Goal: Information Seeking & Learning: Learn about a topic

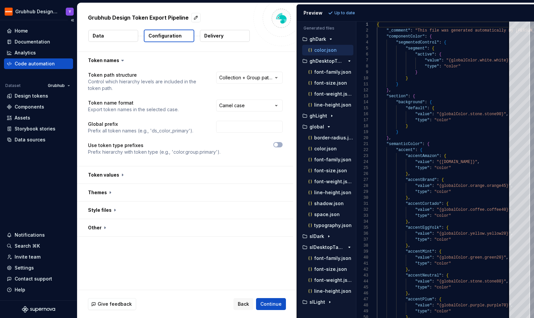
scroll to position [60, 0]
click at [36, 62] on div "Code automation" at bounding box center [35, 63] width 40 height 7
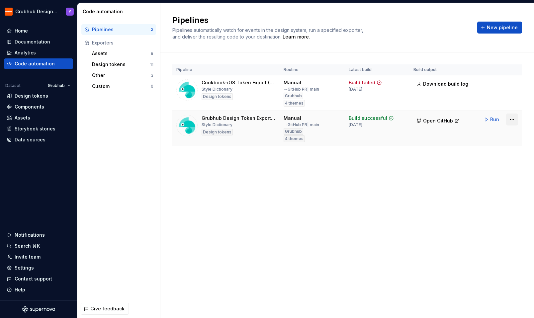
click at [509, 121] on html "Grubhub Design System Y Home Documentation Analytics Code automation Dataset Gr…" at bounding box center [267, 159] width 534 height 318
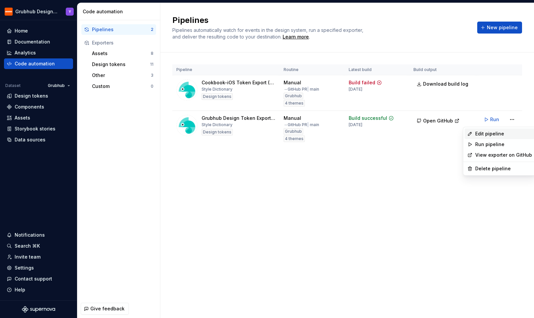
click at [495, 136] on div "Edit pipeline" at bounding box center [504, 134] width 57 height 7
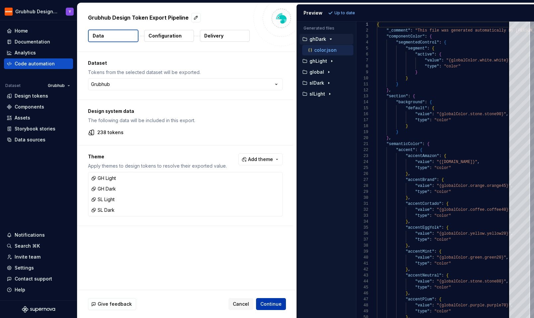
click at [268, 307] on span "Continue" at bounding box center [271, 304] width 21 height 7
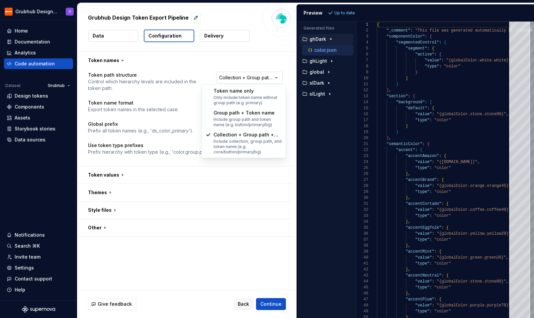
click at [261, 74] on html "**********" at bounding box center [267, 159] width 534 height 318
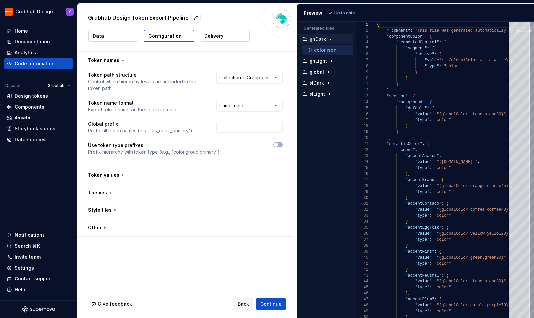
click at [214, 63] on html "**********" at bounding box center [267, 159] width 534 height 318
click at [187, 163] on div "**********" at bounding box center [185, 118] width 195 height 92
click at [186, 169] on button "button" at bounding box center [185, 174] width 216 height 17
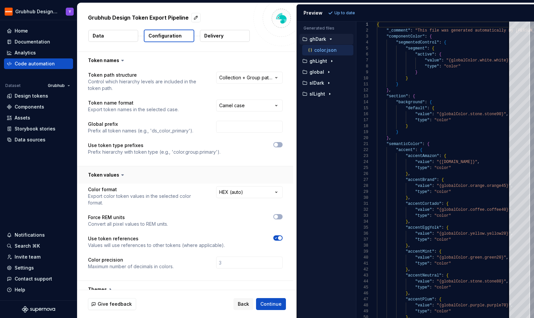
click at [186, 171] on button "button" at bounding box center [185, 174] width 216 height 17
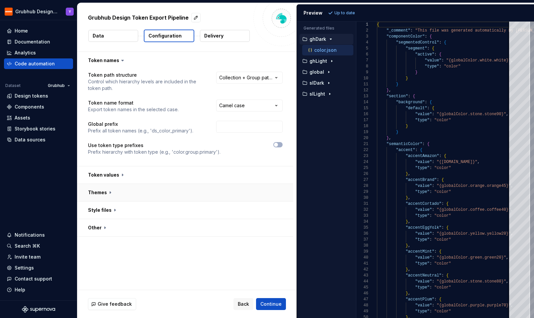
click at [181, 191] on button "button" at bounding box center [185, 192] width 216 height 17
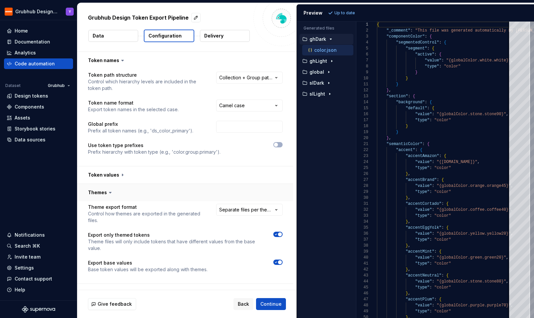
click at [181, 191] on button "button" at bounding box center [185, 192] width 216 height 17
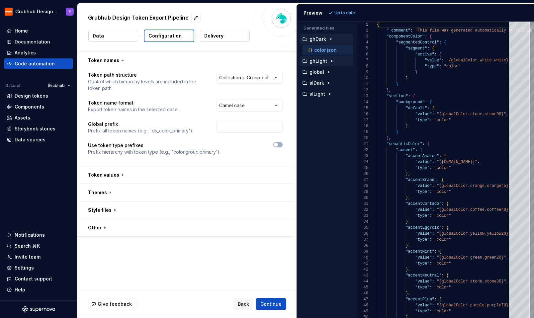
click at [321, 61] on p "ghLight" at bounding box center [319, 60] width 18 height 5
click at [322, 84] on p "global" at bounding box center [317, 82] width 15 height 5
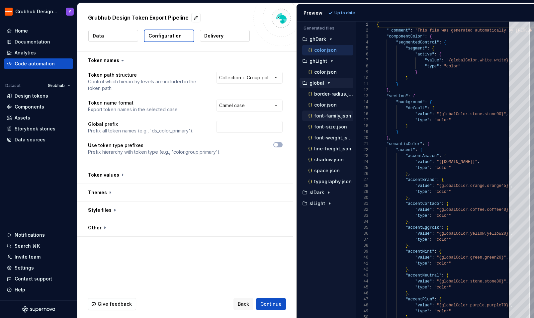
click at [323, 114] on p "font-family.json" at bounding box center [332, 115] width 37 height 5
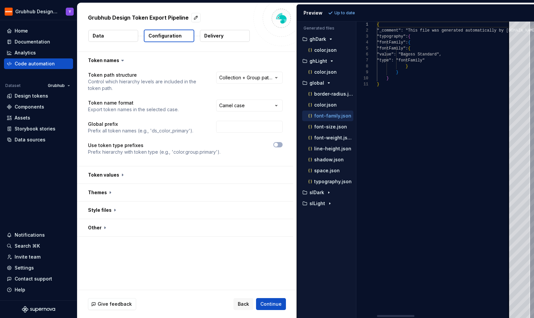
scroll to position [60, 0]
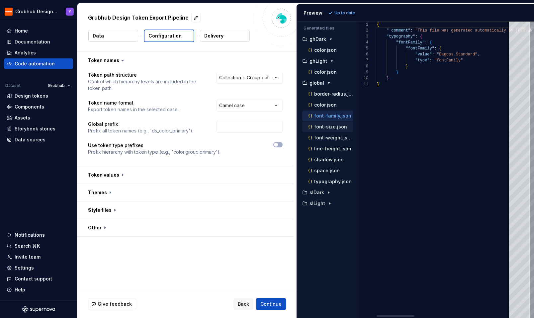
click at [327, 130] on div "font-size.json" at bounding box center [330, 127] width 47 height 7
type textarea "**********"
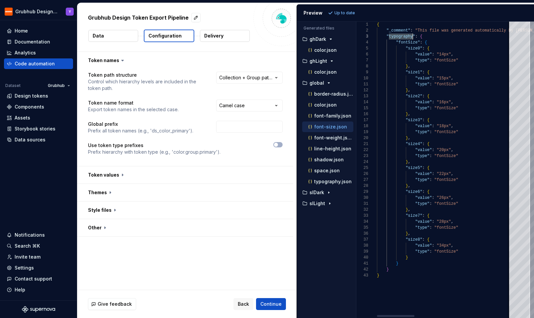
drag, startPoint x: 389, startPoint y: 36, endPoint x: 413, endPoint y: 37, distance: 23.6
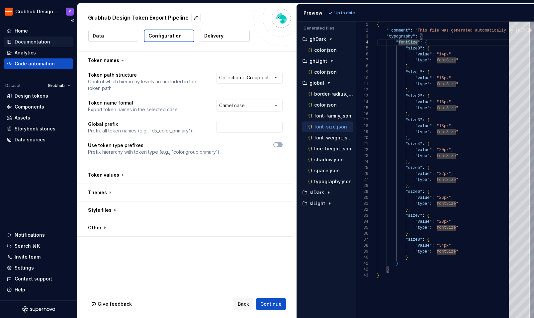
click at [35, 40] on div "Documentation" at bounding box center [33, 42] width 36 height 7
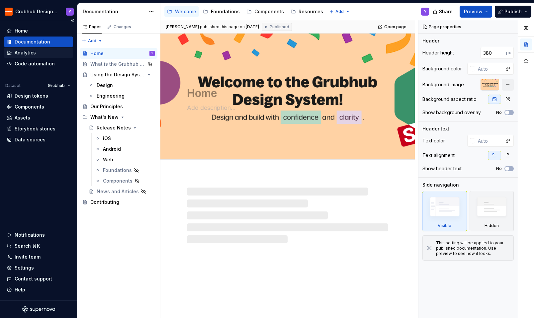
type textarea "*"
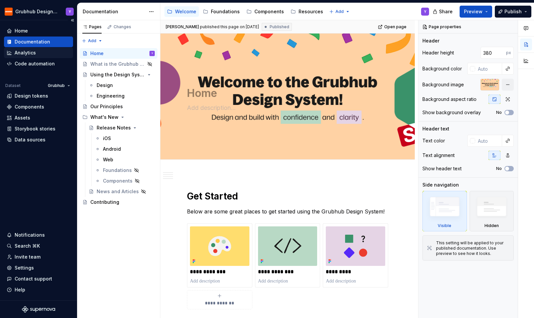
click at [34, 55] on div "Analytics" at bounding box center [25, 53] width 21 height 7
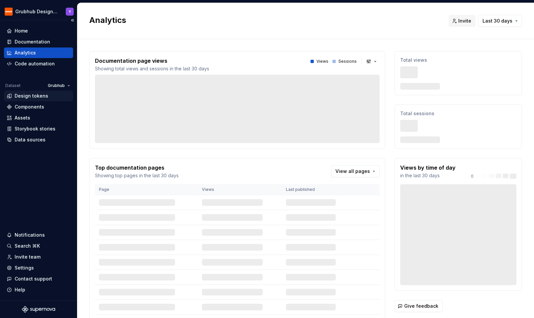
click at [34, 97] on div "Design tokens" at bounding box center [32, 96] width 34 height 7
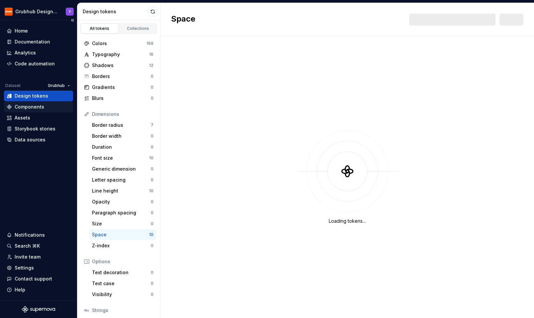
click at [34, 107] on div "Components" at bounding box center [30, 107] width 30 height 7
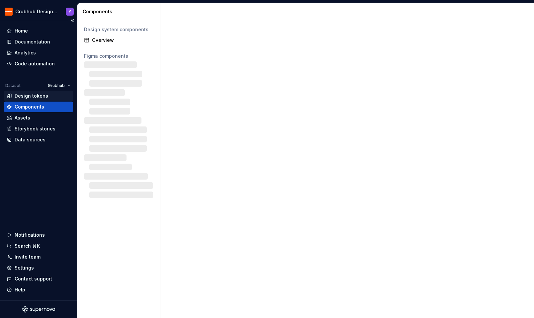
click at [34, 97] on div "Design tokens" at bounding box center [32, 96] width 34 height 7
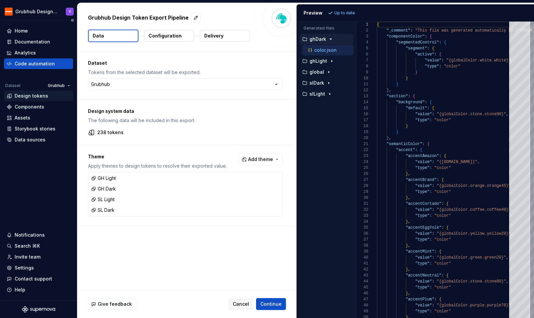
click at [29, 95] on div "Design tokens" at bounding box center [32, 96] width 34 height 7
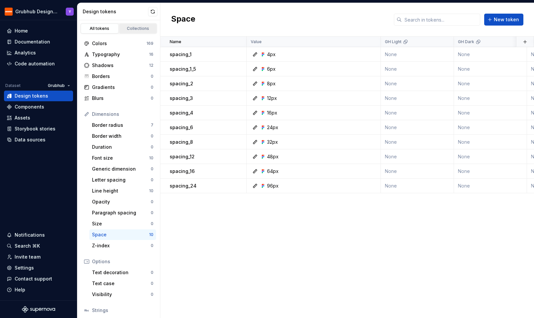
click at [135, 24] on link "Collections" at bounding box center [138, 29] width 38 height 10
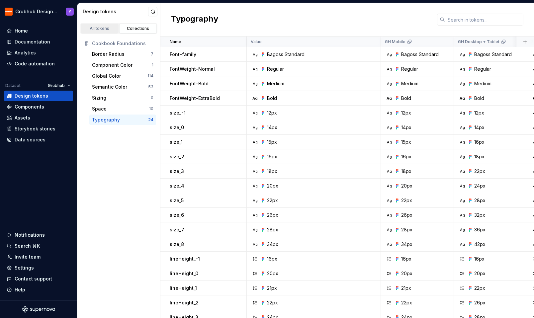
click at [101, 28] on div "All tokens" at bounding box center [99, 28] width 33 height 5
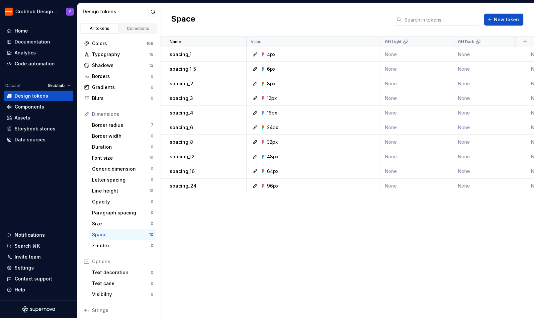
click at [107, 32] on link "All tokens" at bounding box center [100, 29] width 38 height 10
click at [117, 157] on div "Font size" at bounding box center [120, 158] width 57 height 7
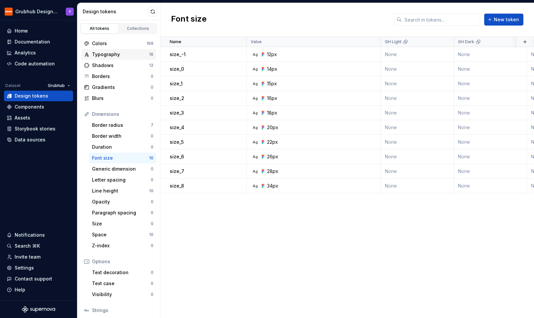
click at [111, 54] on div "Typography" at bounding box center [120, 54] width 57 height 7
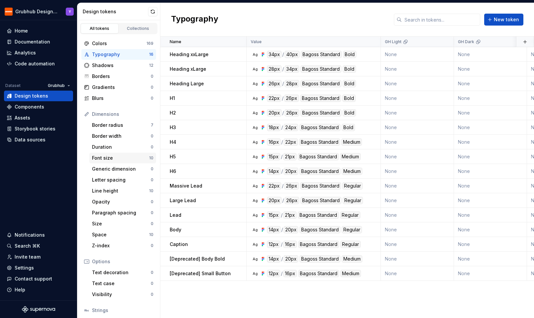
click at [115, 155] on div "Font size" at bounding box center [120, 158] width 57 height 7
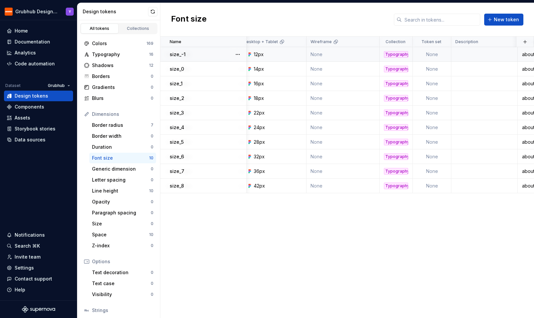
scroll to position [0, 735]
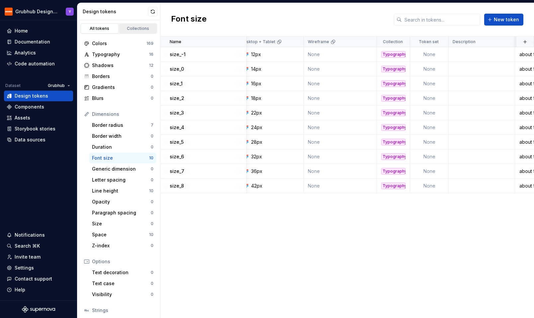
click at [139, 29] on div "Collections" at bounding box center [138, 28] width 33 height 5
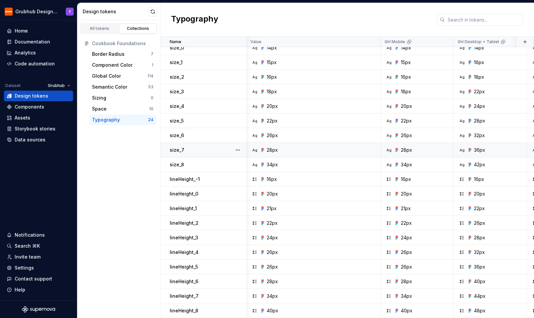
scroll to position [0, 0]
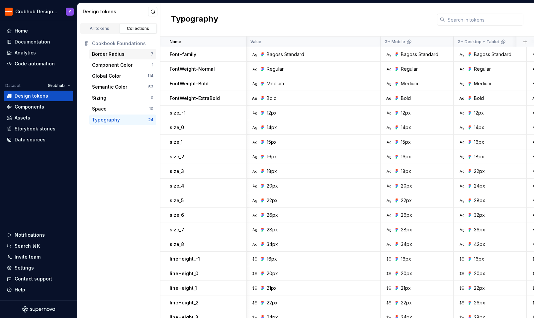
click at [124, 56] on div "Border Radius" at bounding box center [121, 54] width 59 height 7
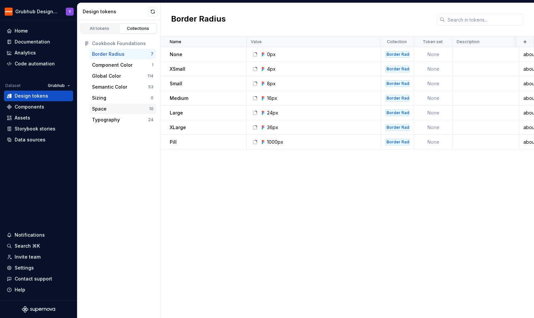
click at [123, 107] on div "Space" at bounding box center [120, 109] width 57 height 7
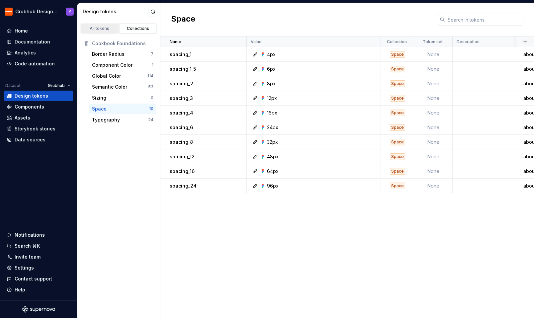
click at [109, 30] on div "All tokens" at bounding box center [99, 28] width 33 height 5
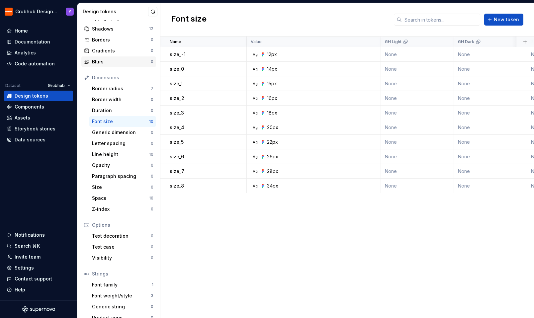
scroll to position [46, 0]
